Goal: Information Seeking & Learning: Check status

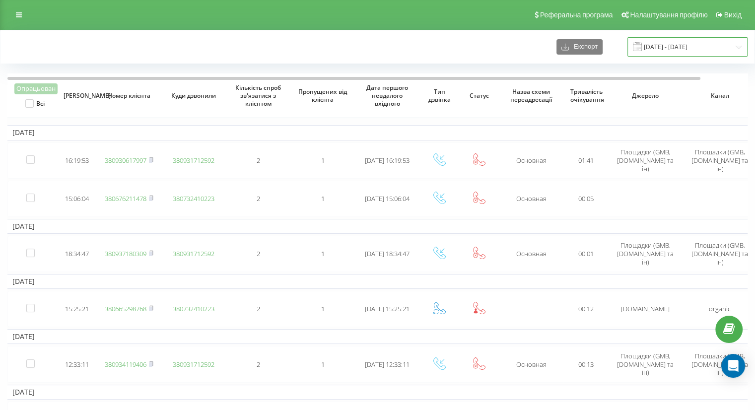
click at [687, 47] on input "14.11.2022 - 14.12.2022" at bounding box center [688, 46] width 120 height 19
click at [15, 19] on link at bounding box center [19, 15] width 18 height 14
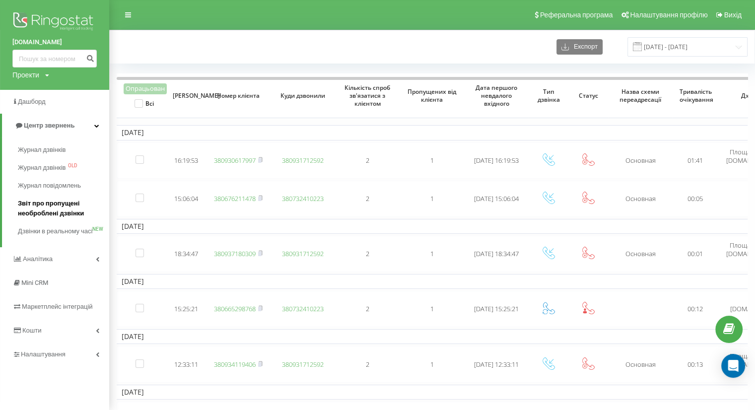
click at [46, 203] on span "Звіт про пропущені необроблені дзвінки" at bounding box center [61, 209] width 86 height 20
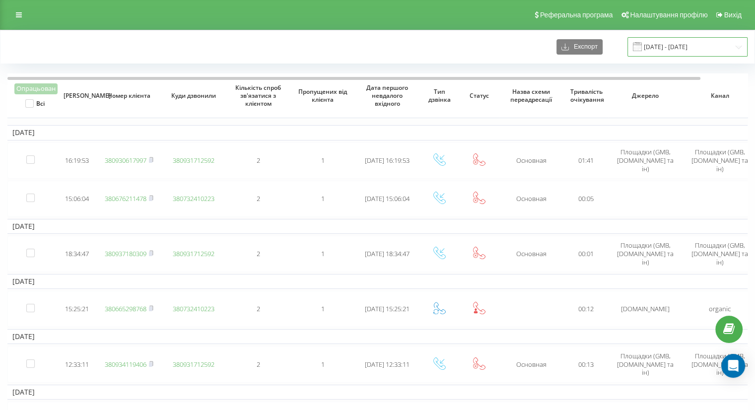
click at [673, 50] on input "[DATE] - [DATE]" at bounding box center [688, 46] width 120 height 19
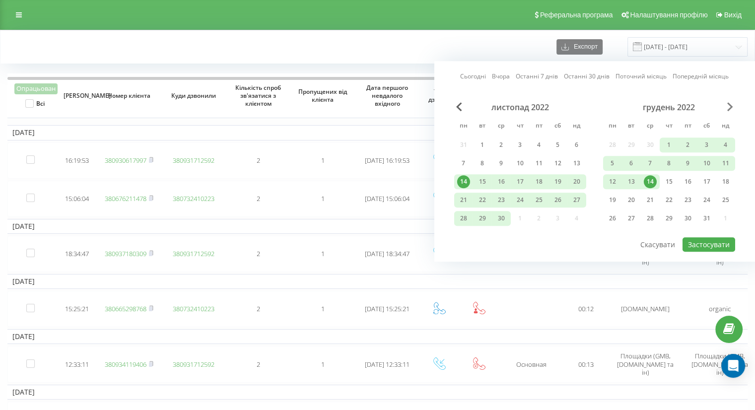
click at [730, 105] on span "Next Month" at bounding box center [731, 106] width 6 height 9
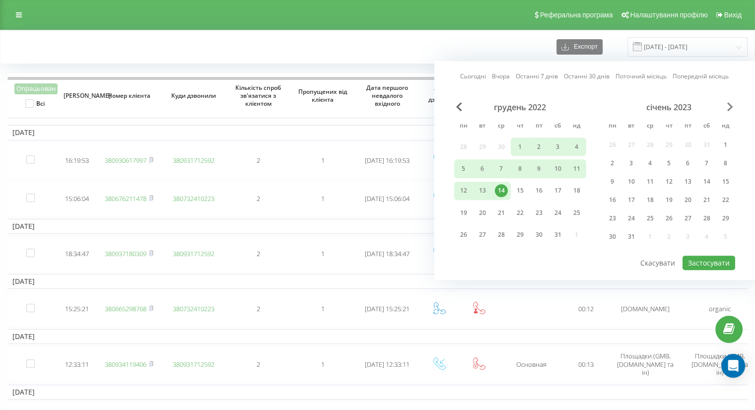
click at [730, 105] on span "Next Month" at bounding box center [731, 106] width 6 height 9
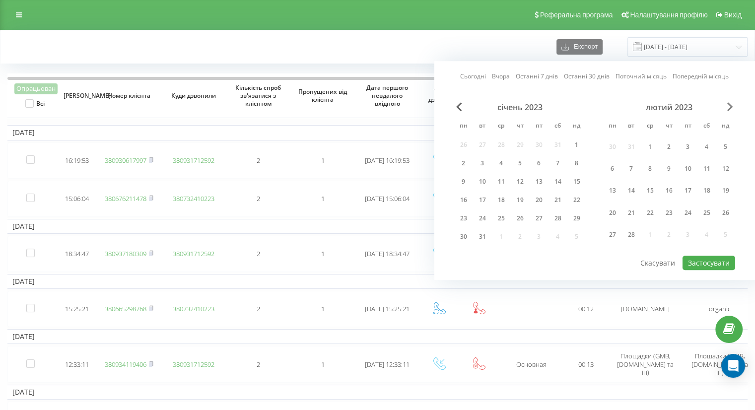
click at [730, 105] on span "Next Month" at bounding box center [731, 106] width 6 height 9
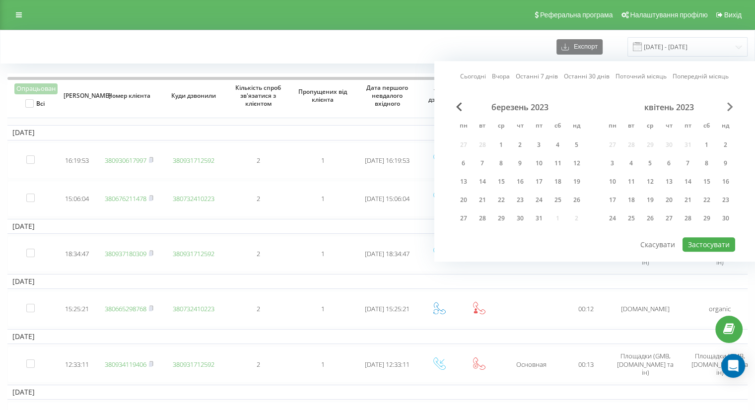
click at [730, 105] on span "Next Month" at bounding box center [731, 106] width 6 height 9
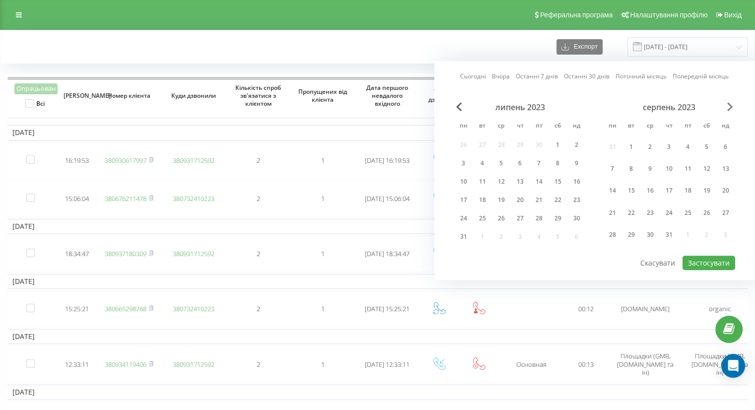
click at [730, 105] on span "Next Month" at bounding box center [731, 106] width 6 height 9
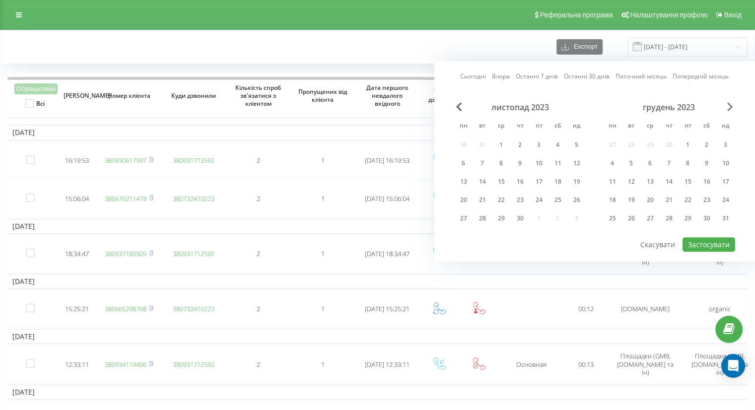
click at [730, 105] on span "Next Month" at bounding box center [731, 106] width 6 height 9
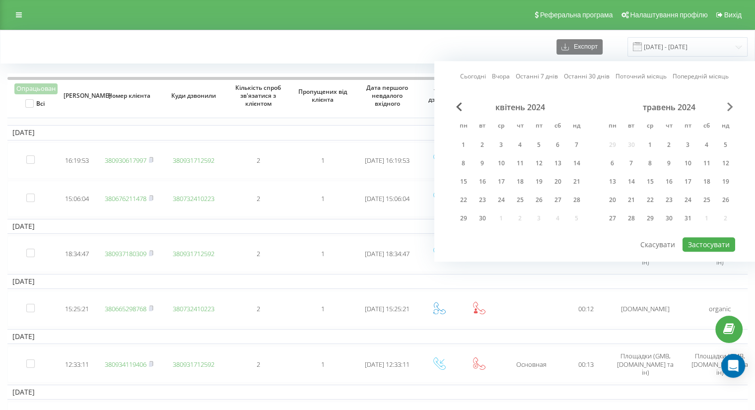
click at [730, 105] on span "Next Month" at bounding box center [731, 106] width 6 height 9
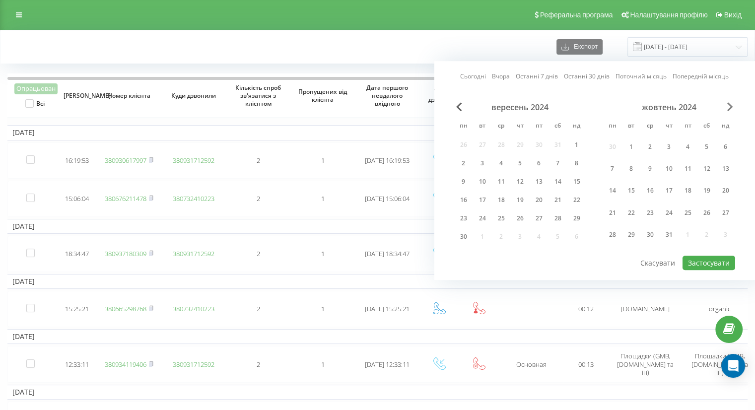
click at [730, 105] on span "Next Month" at bounding box center [731, 106] width 6 height 9
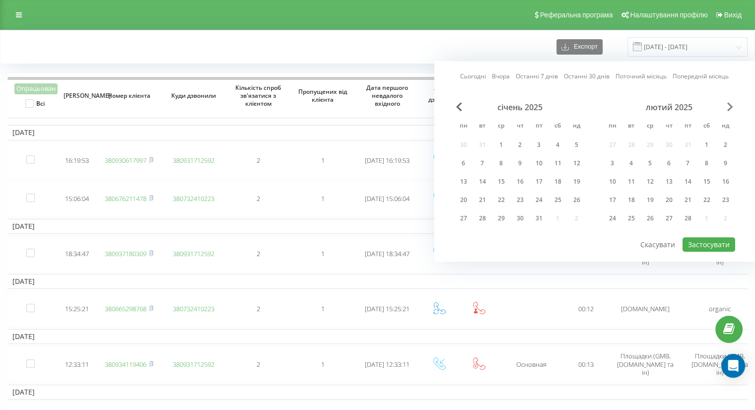
click at [730, 105] on span "Next Month" at bounding box center [731, 106] width 6 height 9
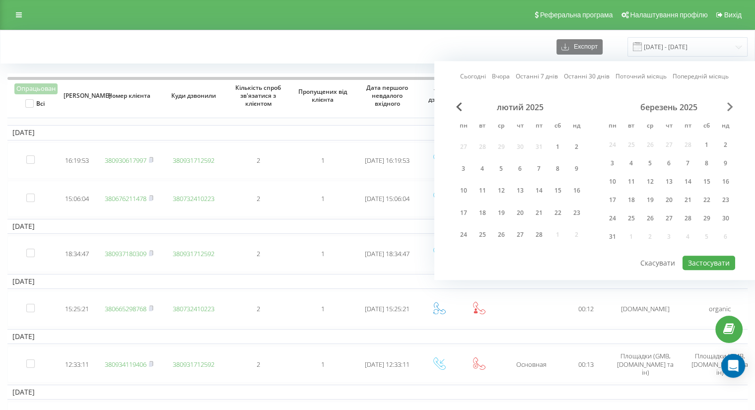
click at [730, 105] on span "Next Month" at bounding box center [731, 106] width 6 height 9
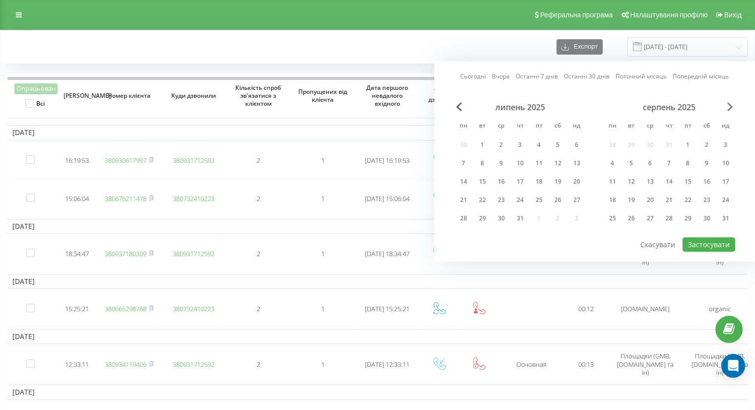
click at [730, 105] on span "Next Month" at bounding box center [731, 106] width 6 height 9
click at [460, 201] on div "22" at bounding box center [463, 200] width 13 height 13
click at [513, 199] on div "25" at bounding box center [520, 200] width 19 height 15
click at [692, 240] on button "Застосувати" at bounding box center [709, 244] width 53 height 14
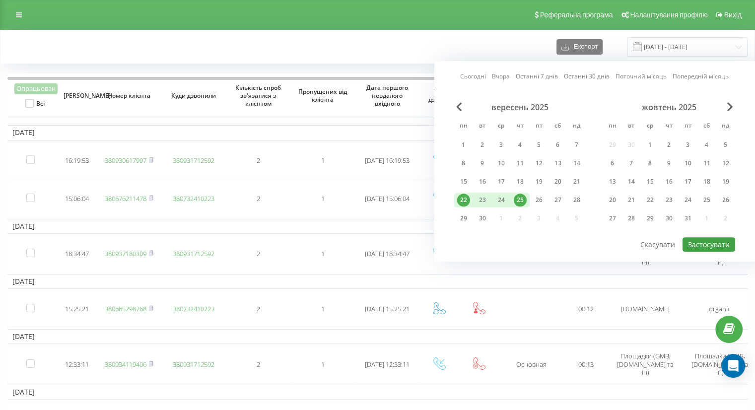
type input "[DATE] - [DATE]"
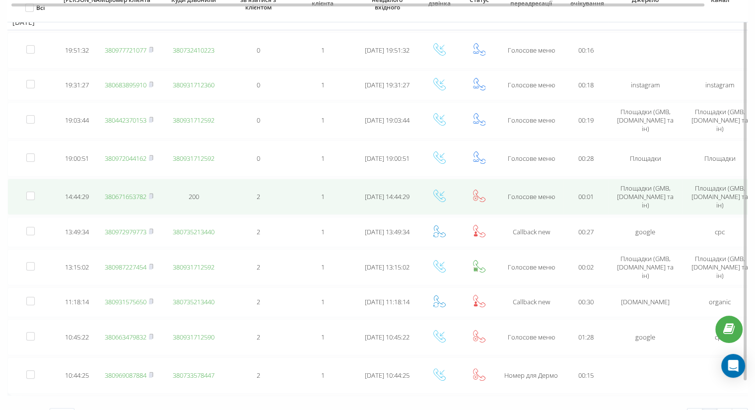
scroll to position [116, 0]
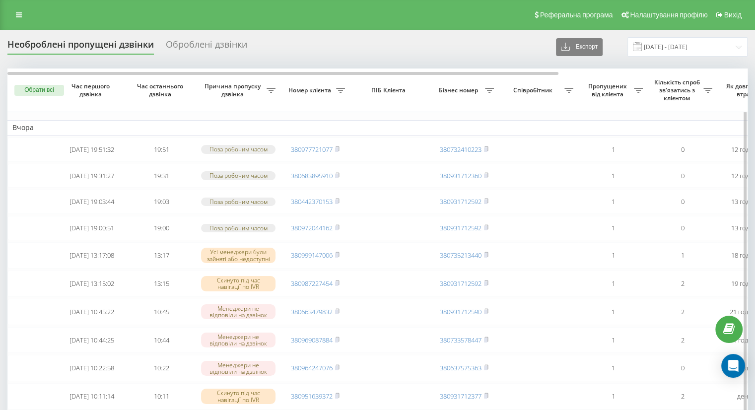
click at [35, 88] on button "Обрати всі" at bounding box center [39, 90] width 50 height 11
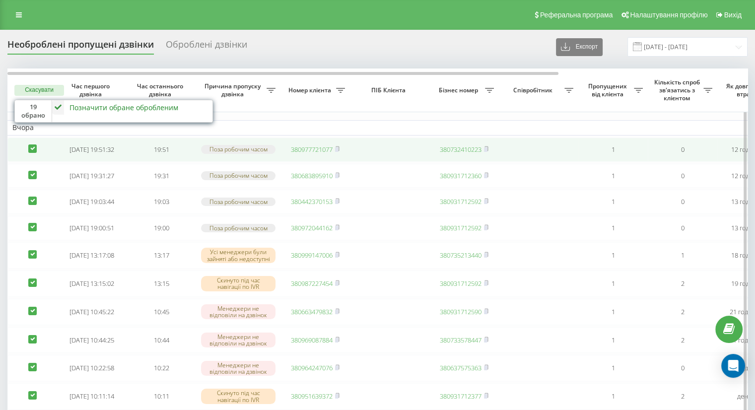
click at [30, 145] on label at bounding box center [32, 145] width 8 height 0
checkbox input "false"
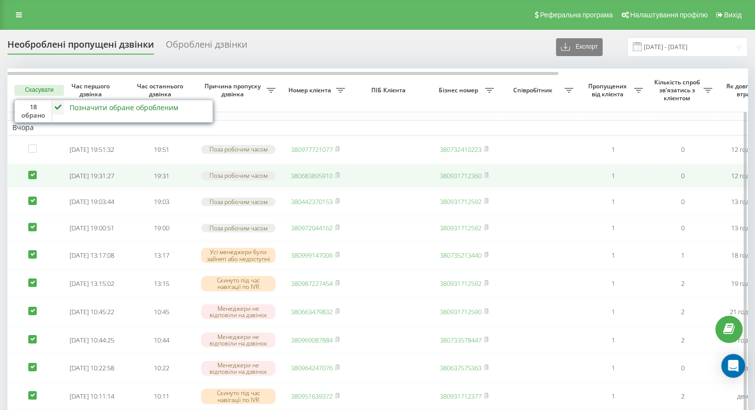
click at [33, 171] on label at bounding box center [32, 171] width 8 height 0
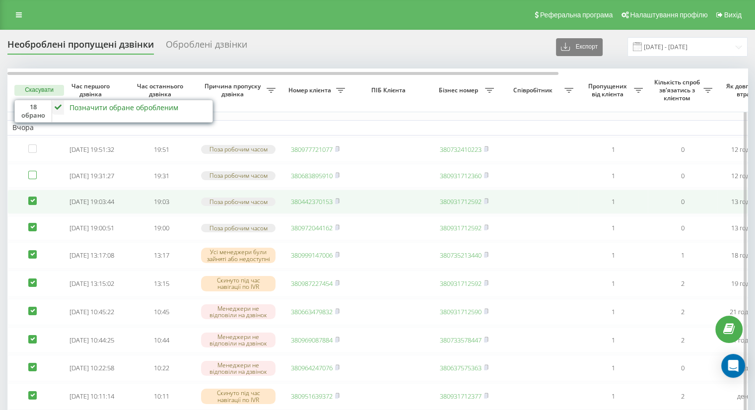
checkbox input "false"
click at [31, 197] on label at bounding box center [32, 197] width 8 height 0
checkbox input "false"
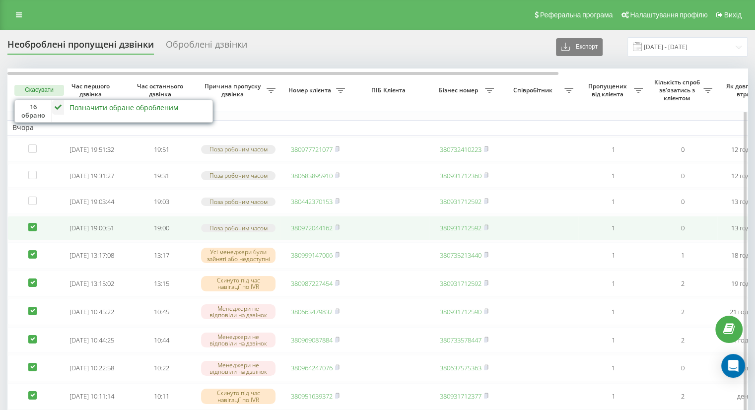
click at [32, 223] on label at bounding box center [32, 223] width 8 height 0
checkbox input "false"
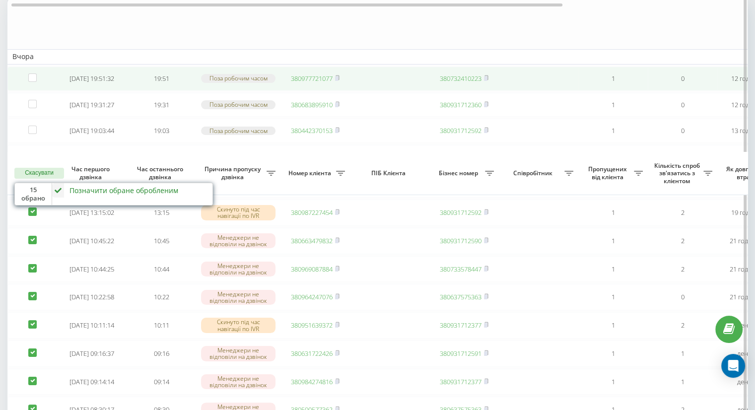
scroll to position [50, 0]
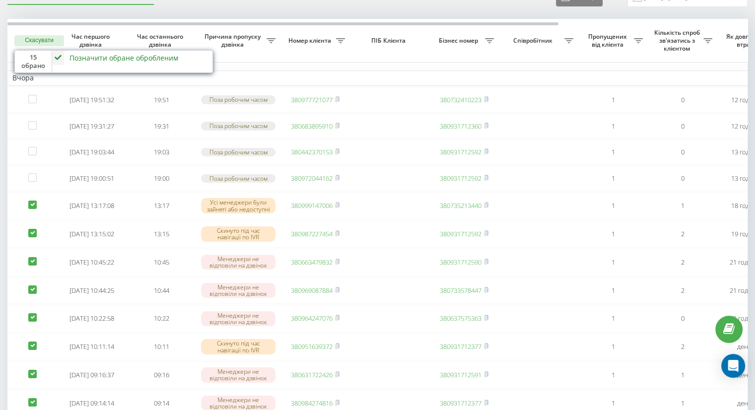
click at [125, 58] on div "Позначити обране обробленим" at bounding box center [124, 57] width 109 height 9
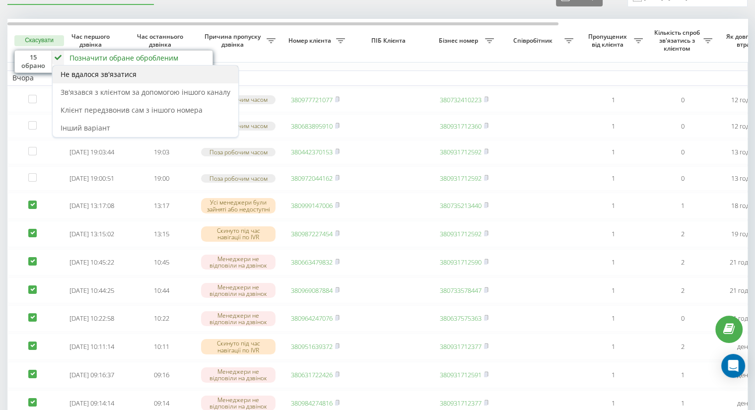
click at [130, 76] on span "Не вдалося зв'язатися" at bounding box center [99, 74] width 76 height 9
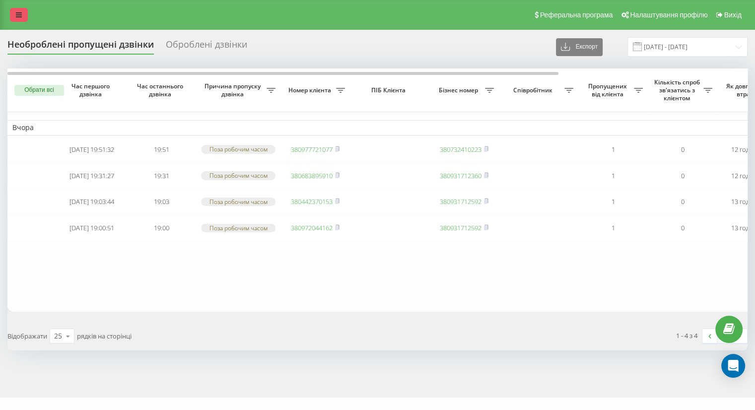
click at [12, 14] on link at bounding box center [19, 15] width 18 height 14
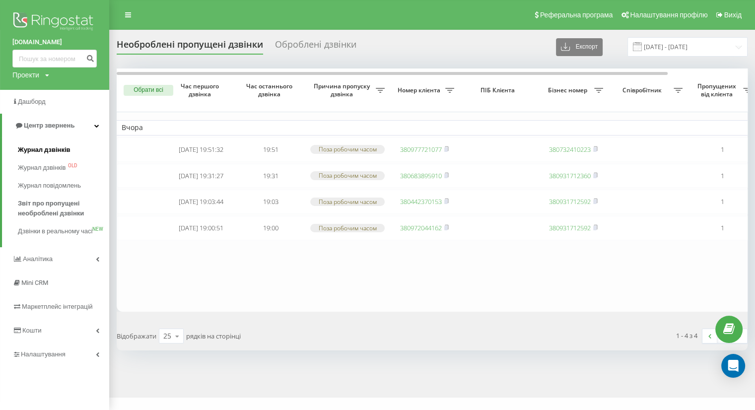
click at [40, 148] on span "Журнал дзвінків" at bounding box center [44, 150] width 53 height 10
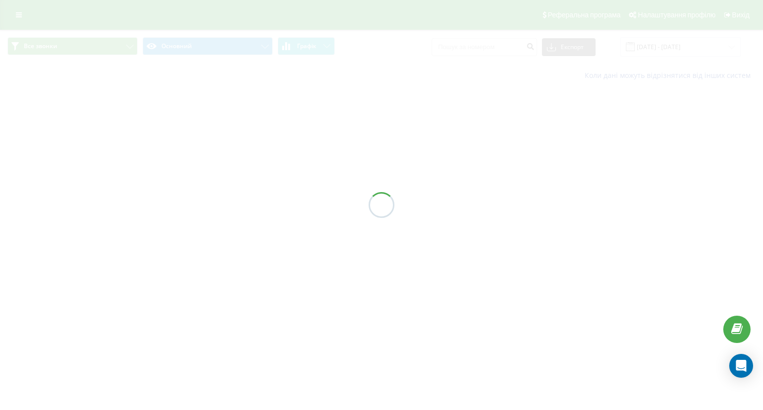
click at [128, 48] on div at bounding box center [381, 205] width 763 height 410
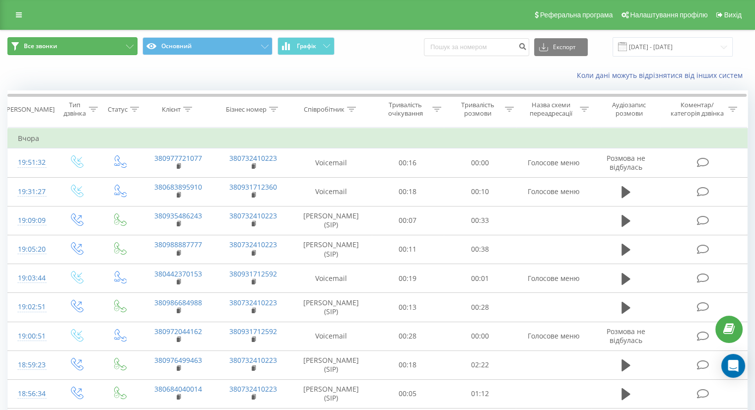
click at [129, 49] on button "Все звонки" at bounding box center [72, 46] width 130 height 18
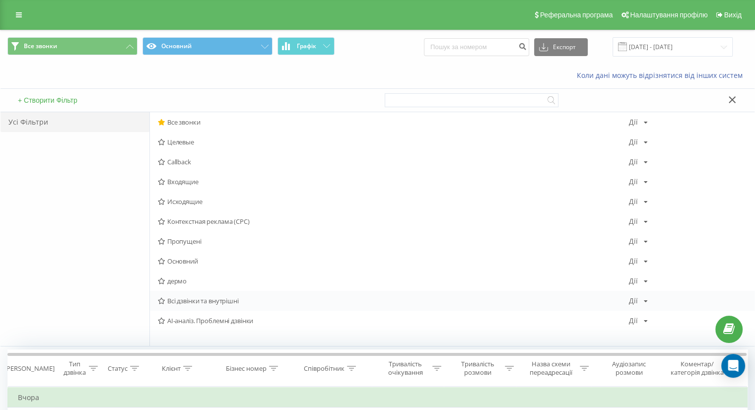
drag, startPoint x: 195, startPoint y: 300, endPoint x: 198, endPoint y: 265, distance: 35.9
click at [195, 298] on span "Всі дзвінки та внутрішні" at bounding box center [393, 301] width 471 height 7
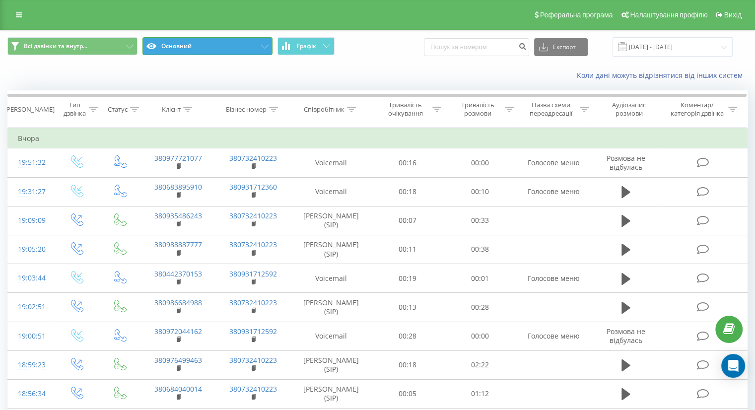
click at [231, 47] on button "Основний" at bounding box center [208, 46] width 130 height 18
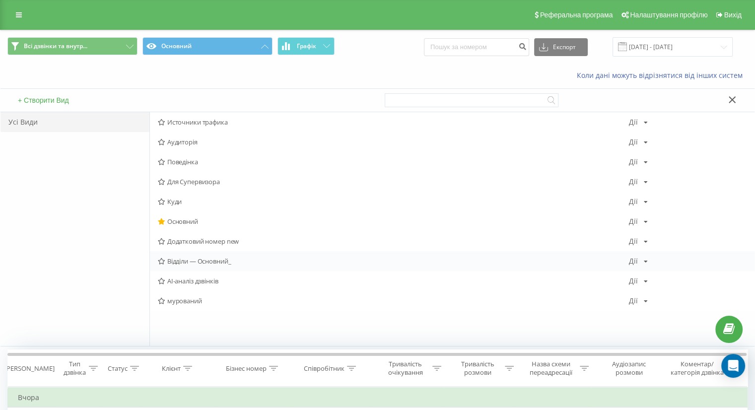
click at [217, 261] on span "Відділи — Основний_" at bounding box center [393, 261] width 471 height 7
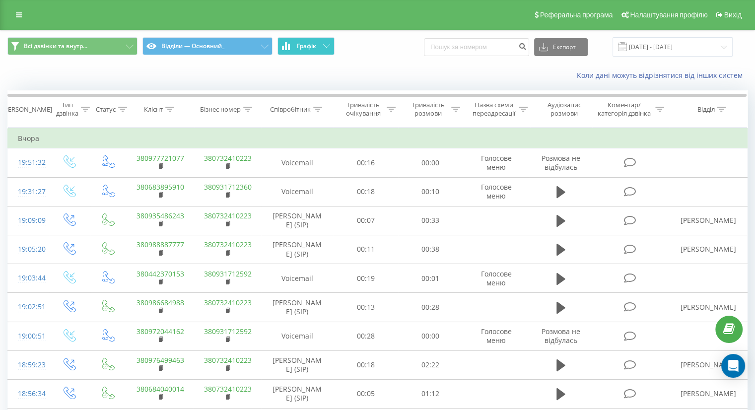
click at [317, 42] on button "Графік" at bounding box center [306, 46] width 57 height 18
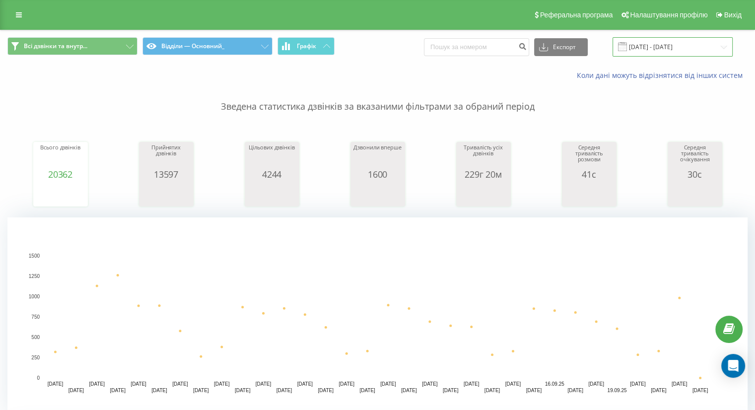
click at [673, 42] on input "23.08.2025 - 23.09.2025" at bounding box center [673, 46] width 120 height 19
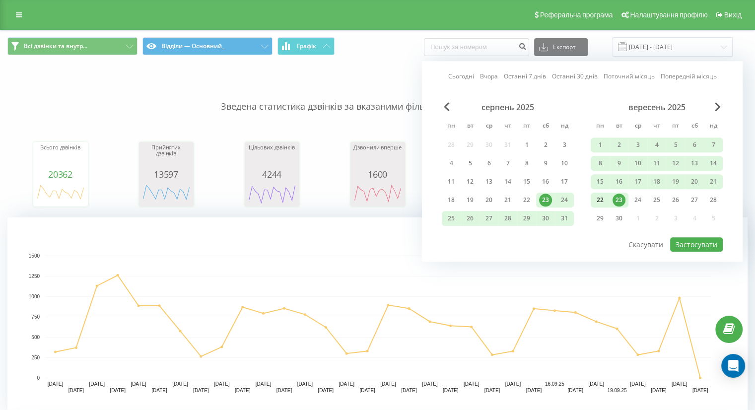
click at [601, 198] on div "22" at bounding box center [600, 200] width 13 height 13
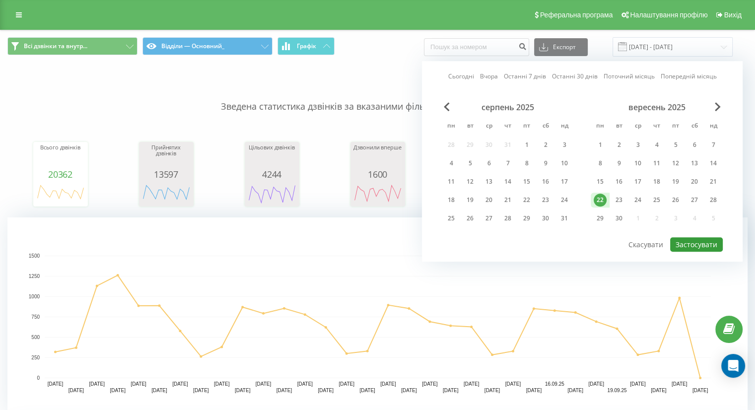
click at [689, 240] on button "Застосувати" at bounding box center [697, 244] width 53 height 14
type input "22.09.2025 - 22.09.2025"
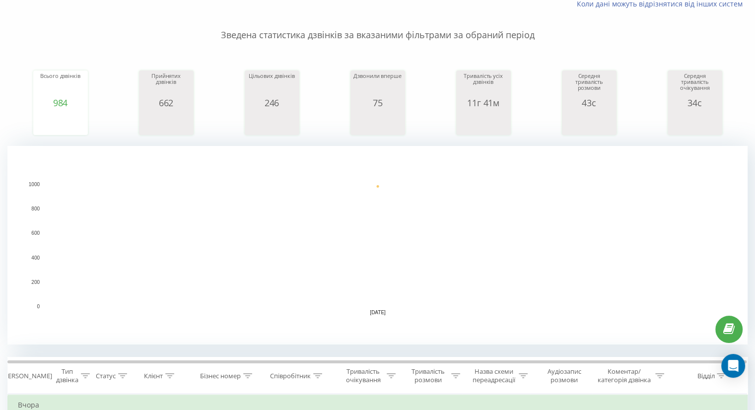
scroll to position [149, 0]
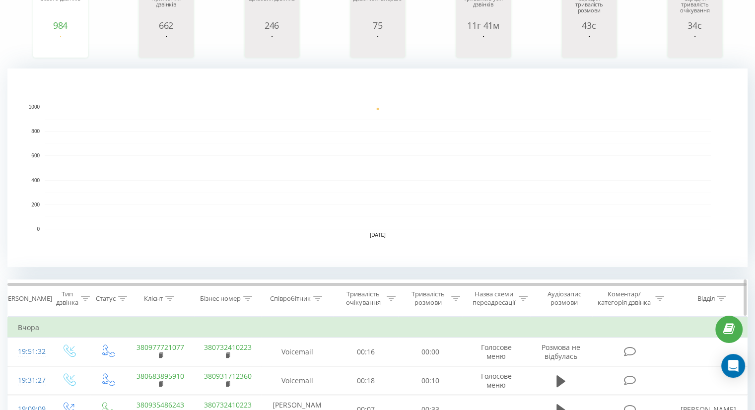
click at [720, 299] on icon at bounding box center [721, 298] width 9 height 5
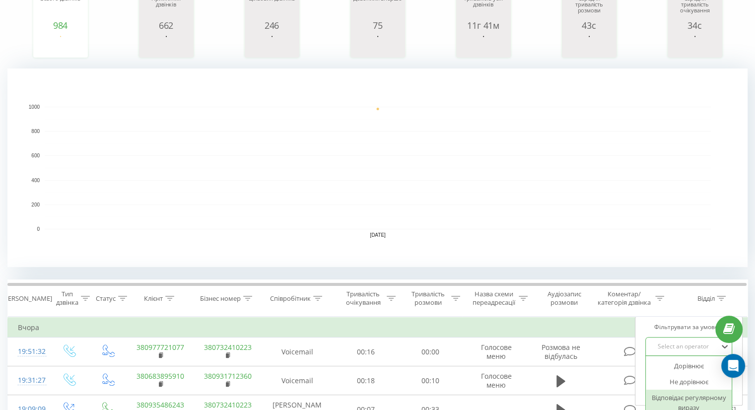
click at [671, 342] on div "7 results available. Use Up and Down to choose options, press Enter to select t…" at bounding box center [689, 346] width 87 height 19
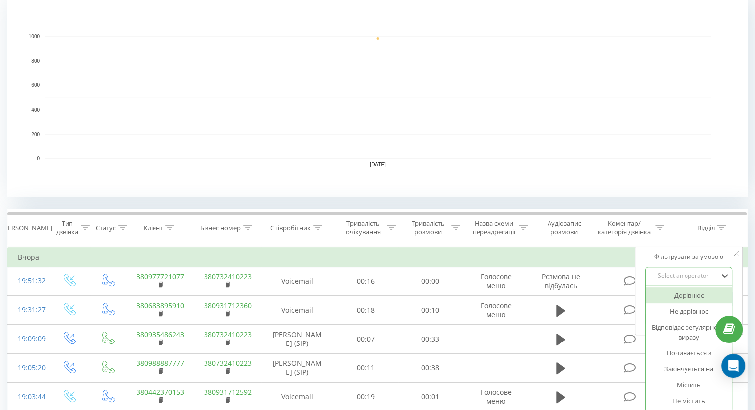
click at [674, 299] on div "Дорівнює" at bounding box center [689, 296] width 86 height 16
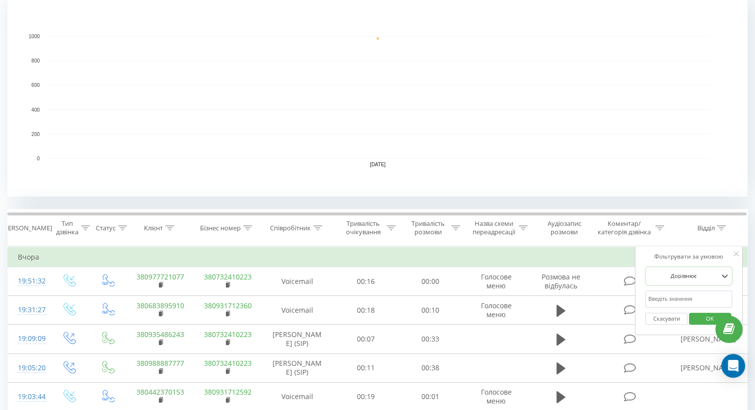
click at [673, 294] on input "text" at bounding box center [689, 299] width 87 height 17
type input "дермо"
click at [696, 322] on span "OK" at bounding box center [710, 318] width 28 height 15
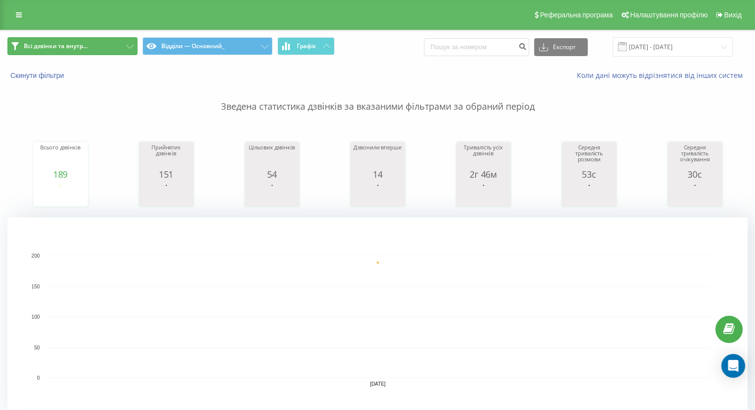
click at [130, 49] on button "Всі дзвінки та внутр..." at bounding box center [72, 46] width 130 height 18
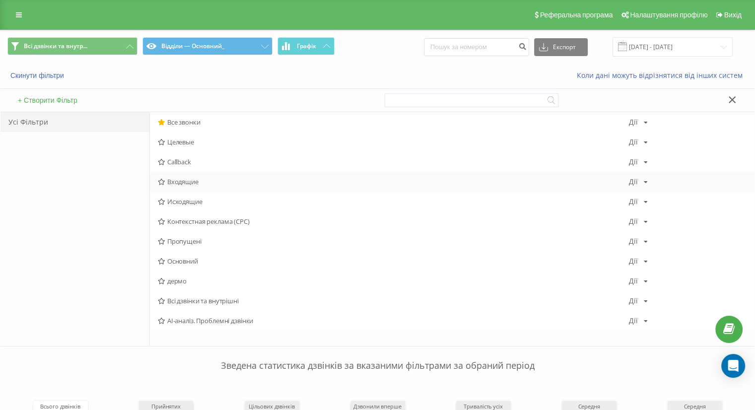
click at [186, 179] on span "Входящие" at bounding box center [393, 181] width 471 height 7
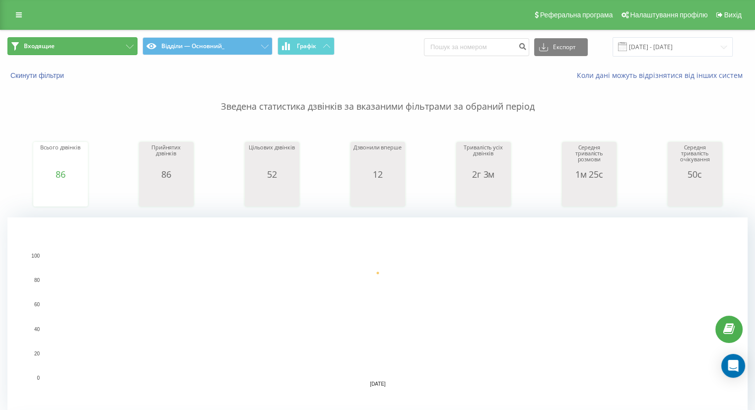
click at [130, 47] on icon at bounding box center [129, 47] width 7 height 4
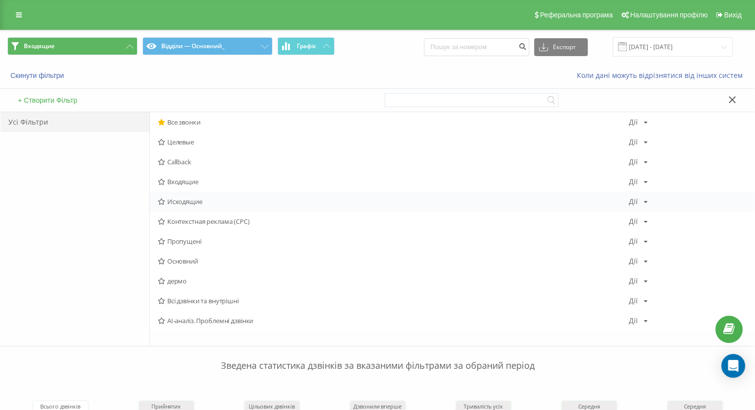
click at [185, 205] on span "Исходящие" at bounding box center [393, 201] width 471 height 7
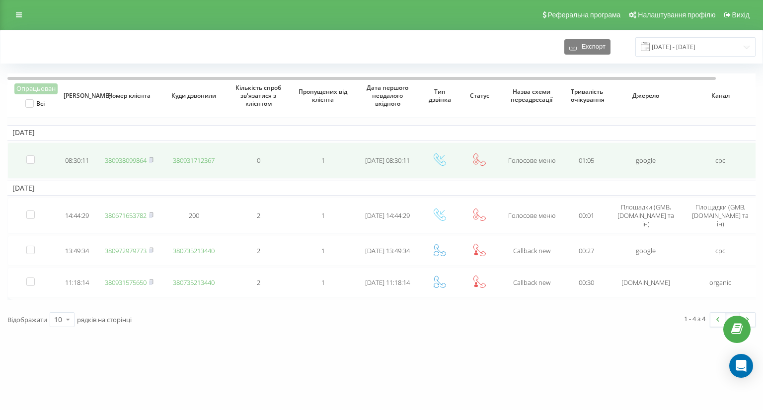
click at [137, 160] on link "380938099864" at bounding box center [126, 160] width 42 height 9
